Goal: Find specific page/section: Find specific page/section

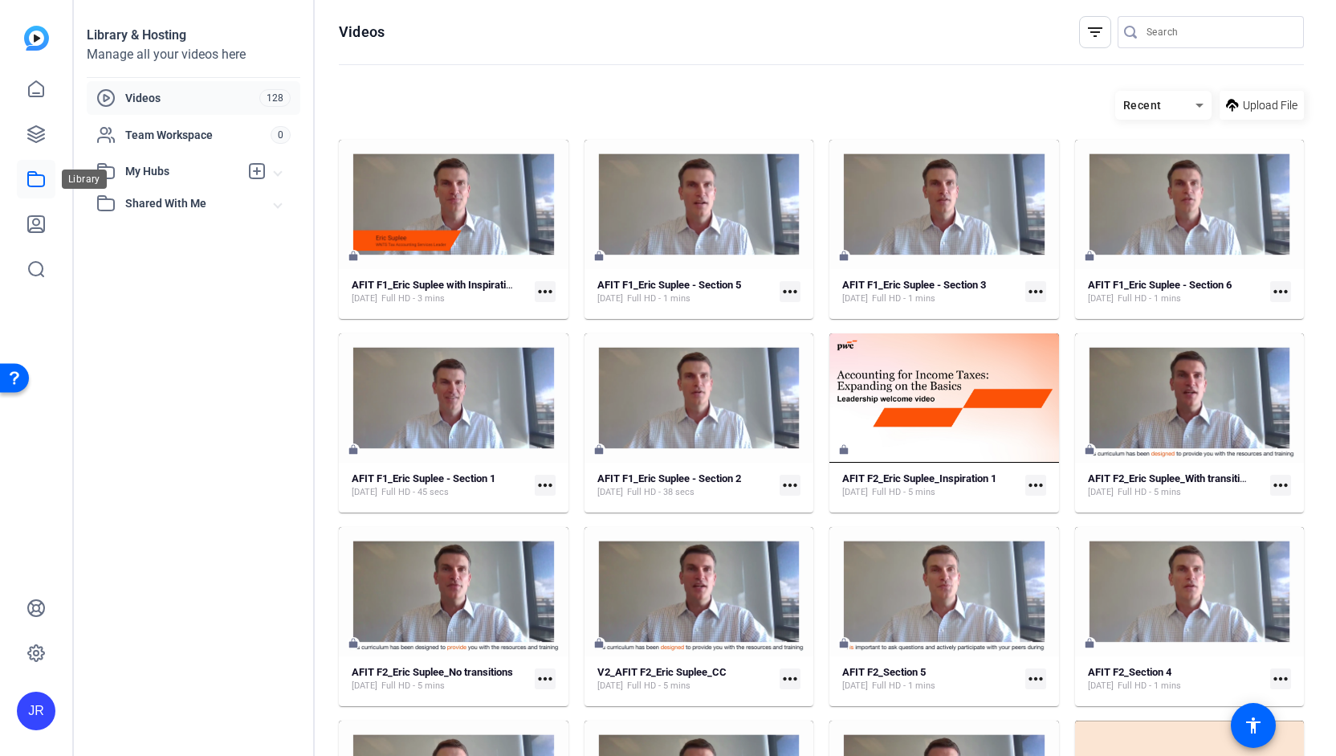
click at [35, 176] on icon at bounding box center [35, 178] width 19 height 19
click at [39, 182] on icon at bounding box center [35, 178] width 19 height 19
click at [39, 134] on icon at bounding box center [35, 133] width 19 height 19
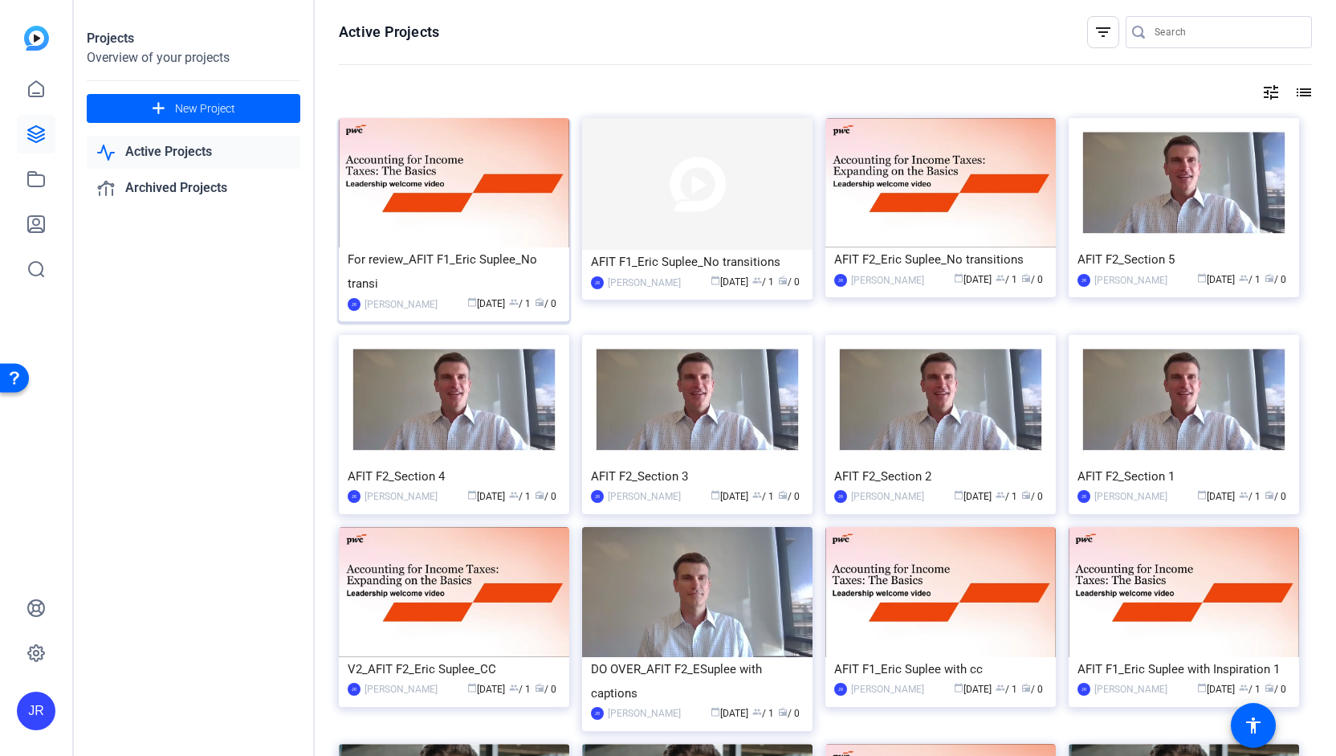
click at [454, 262] on div "For review_AFIT F1_Eric Suplee_No transi" at bounding box center [454, 271] width 213 height 48
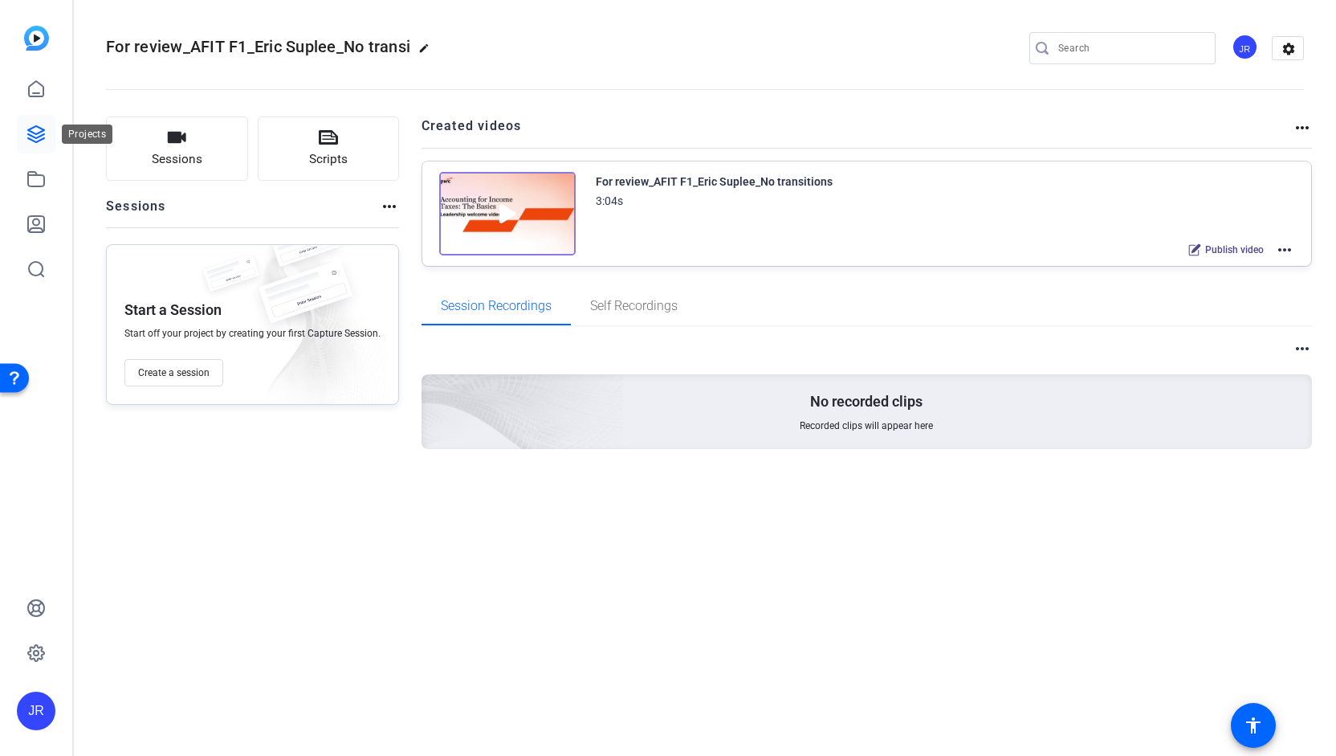
click at [40, 143] on icon at bounding box center [35, 133] width 19 height 19
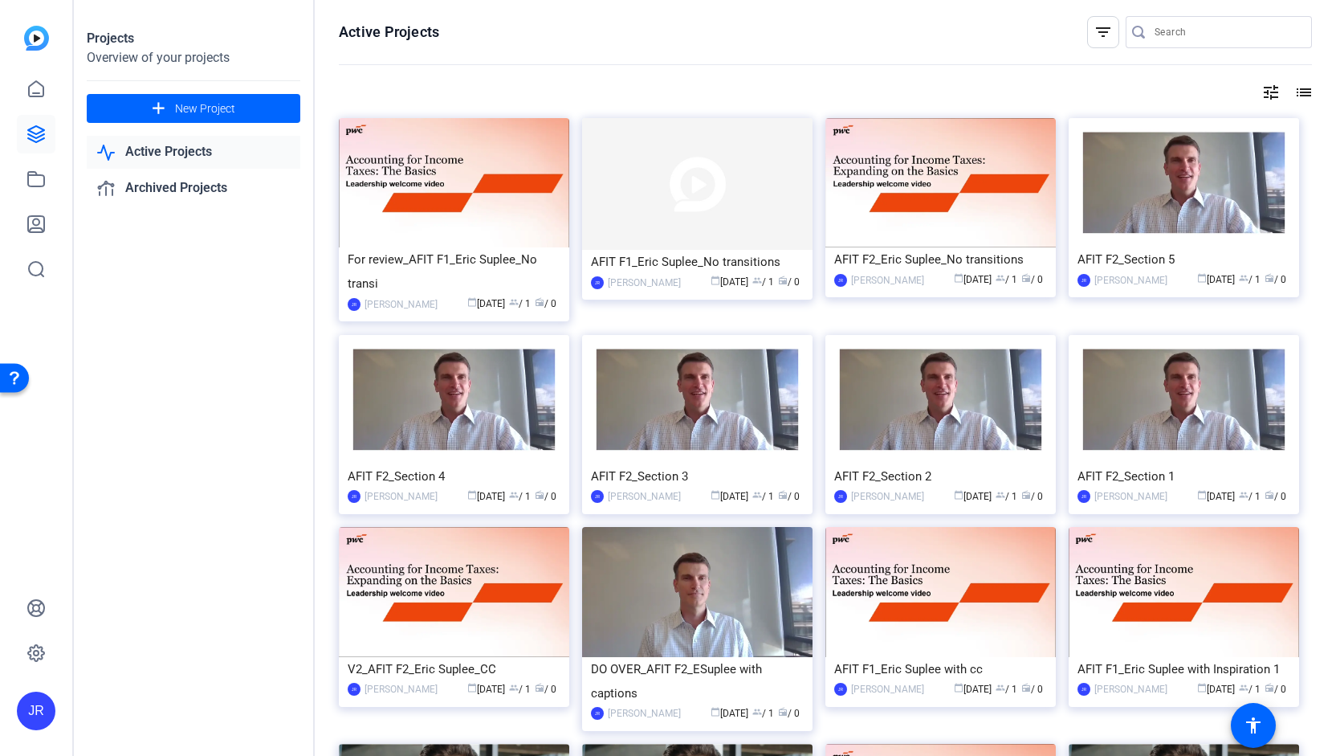
click at [666, 44] on div at bounding box center [1227, 32] width 145 height 32
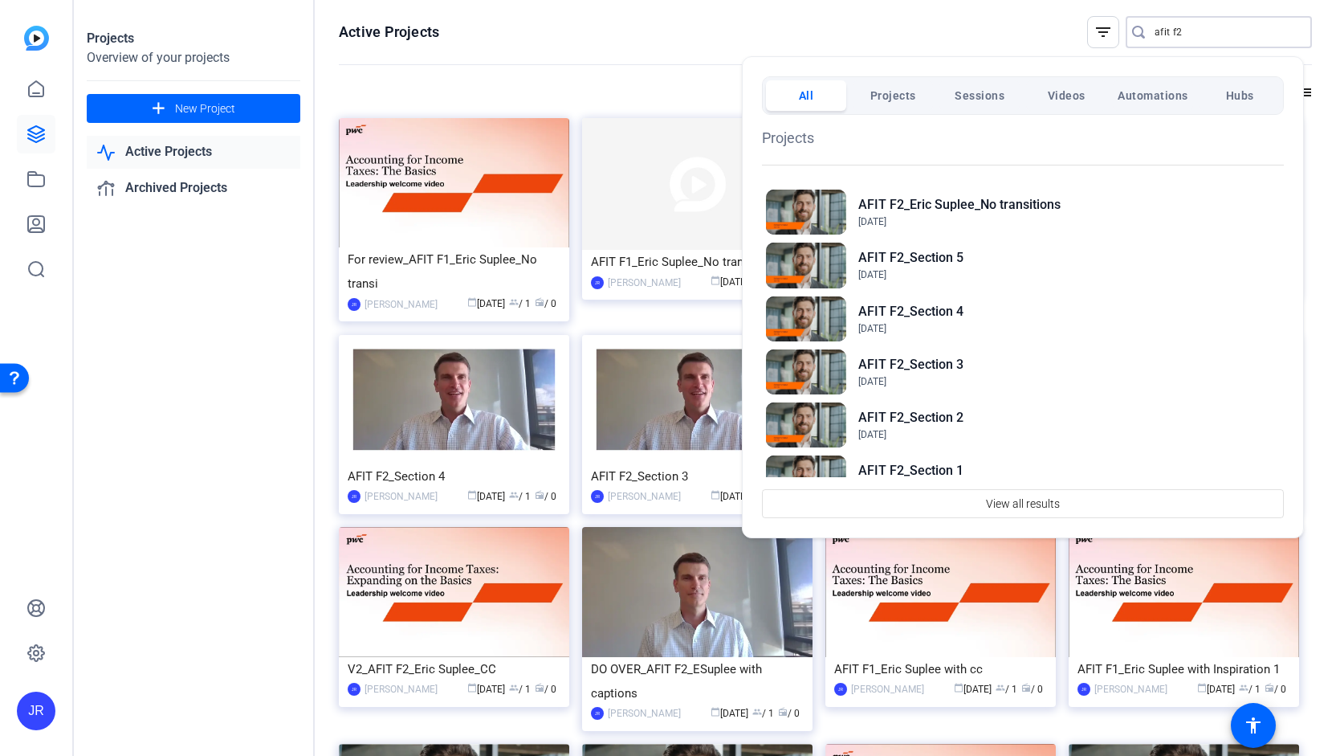
type input "afit f2"
drag, startPoint x: 1275, startPoint y: 181, endPoint x: 1270, endPoint y: 238, distance: 58.0
click at [666, 238] on div "Projects AFIT F2_Eric Suplee_No transitions [DATE] AFIT F2_Section 5 [DATE] AFI…" at bounding box center [1023, 422] width 522 height 591
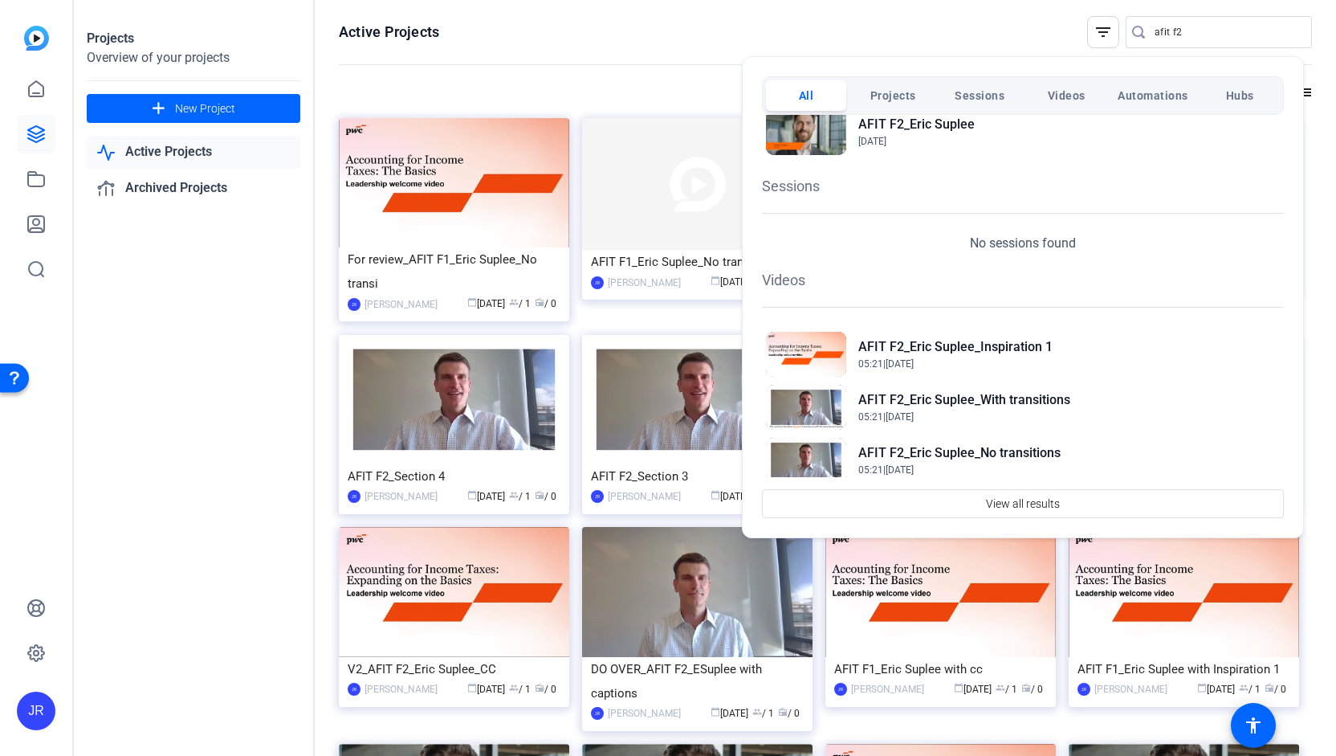
scroll to position [615, 0]
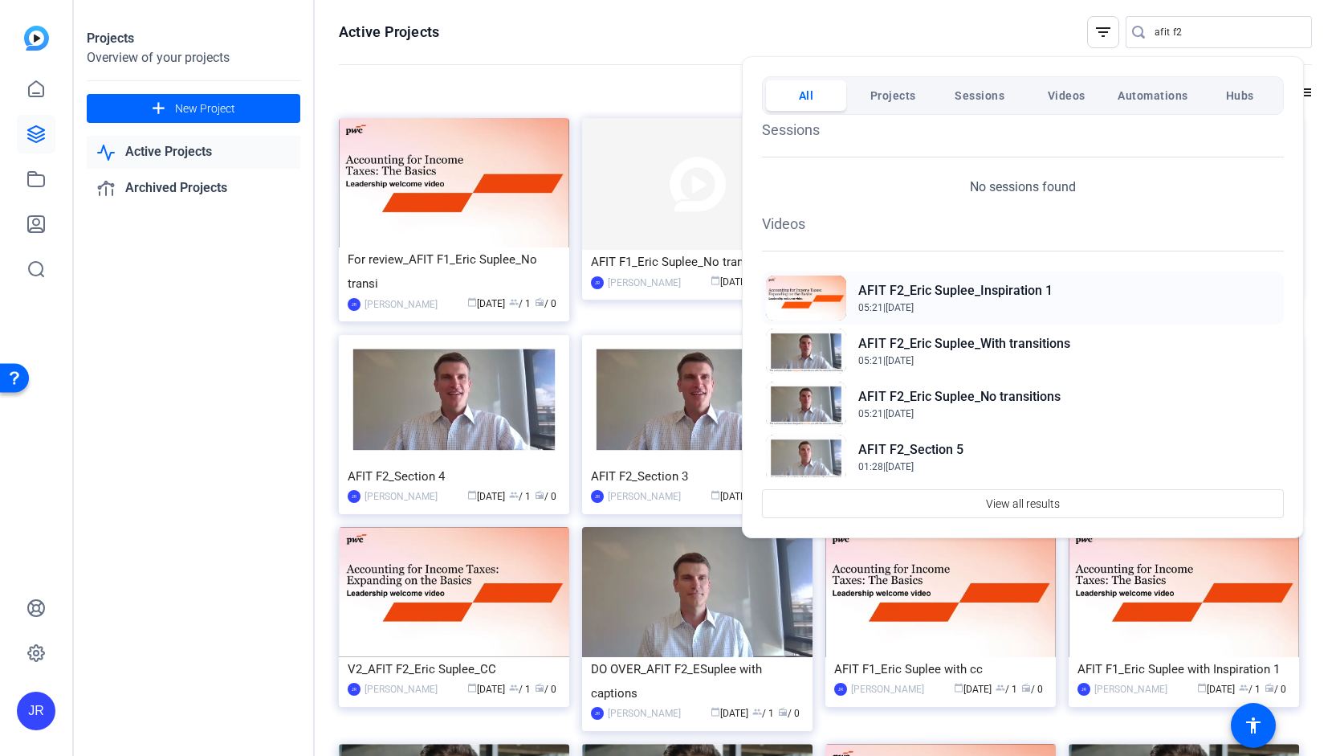
click at [666, 290] on h2 "AFIT F2_Eric Suplee_Inspiration 1" at bounding box center [955, 290] width 194 height 19
